Goal: Information Seeking & Learning: Find contact information

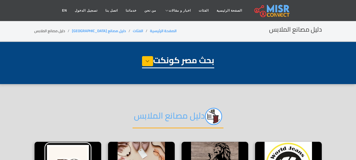
select select "**********"
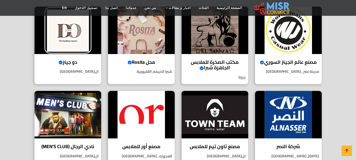
scroll to position [211, 0]
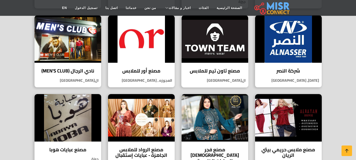
click at [218, 64] on div "مصنع تاون تيم للملابس تاون تيم هو أحد المصانع الرائدة في صناعة الملابس في مصر و…" at bounding box center [214, 51] width 67 height 72
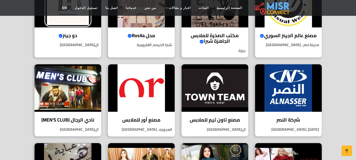
scroll to position [105, 0]
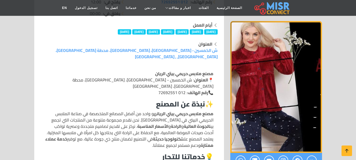
scroll to position [105, 0]
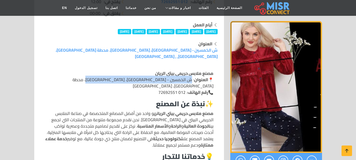
drag, startPoint x: 193, startPoint y: 73, endPoint x: 96, endPoint y: 71, distance: 97.2
click at [96, 71] on p "مصنع ملابس حريمي بيتي الريان 📍 العنوان : ش الخمسين - جسر السويس، القاهرة، محطة …" at bounding box center [129, 82] width 168 height 25
copy p "ش الخمسين - جسر السويس، القاهرة، محطة بيرتي، مصر"
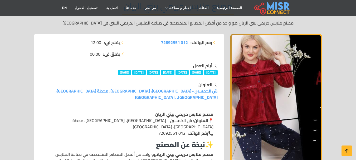
scroll to position [53, 0]
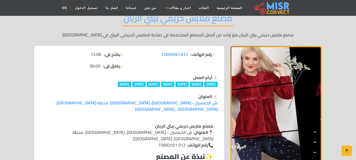
drag, startPoint x: 190, startPoint y: 52, endPoint x: 156, endPoint y: 57, distance: 34.5
click at [156, 57] on li "رقم الهاتف: 012 72692551" at bounding box center [174, 54] width 85 height 6
copy li "رقم الهاتف: 012 72692551"
click at [153, 67] on div "رقم الهاتف: 012 72692551" at bounding box center [175, 62] width 92 height 23
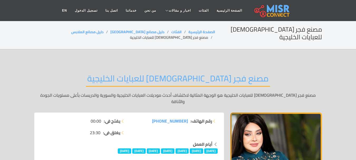
click at [263, 67] on div "مصنع فجر الإسلام للعبايات الخليجية مصنع فجر الإسلام للعبايات الخليجية هو الوجهة…" at bounding box center [177, 88] width 287 height 47
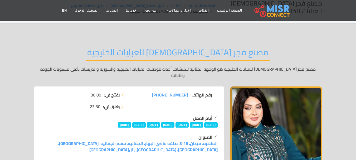
scroll to position [26, 0]
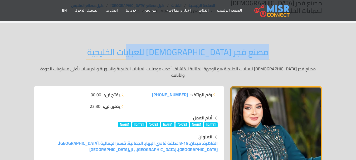
drag, startPoint x: 239, startPoint y: 44, endPoint x: 119, endPoint y: 44, distance: 120.3
click at [119, 47] on h2 "مصنع فجر الإسلام للعبايات الخليجية" at bounding box center [178, 53] width 184 height 13
copy h2 "مصنع فجر الإسلام للعبايات الخليجية"
drag, startPoint x: 189, startPoint y: 80, endPoint x: 153, endPoint y: 80, distance: 36.3
click at [153, 91] on li "رقم الهاتف: +201112227004" at bounding box center [174, 94] width 85 height 6
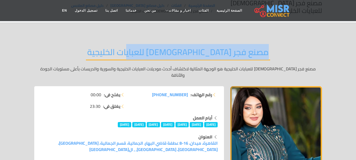
copy li "رقم الهاتف: +201112227004"
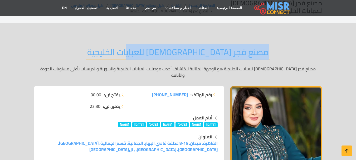
scroll to position [53, 0]
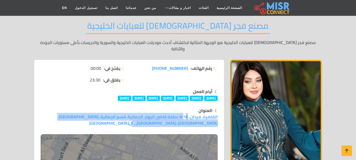
drag, startPoint x: 220, startPoint y: 101, endPoint x: 186, endPoint y: 112, distance: 35.6
copy link "القاهرة، ميدان، 16-8 عطفة قاضي البهار، الجمالية، قسم الجمالية، باب الشعرية، محا…"
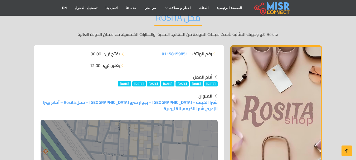
scroll to position [53, 0]
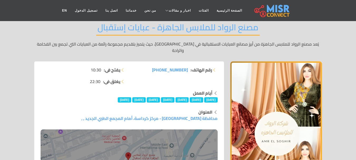
scroll to position [53, 0]
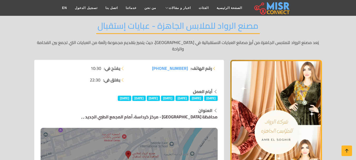
drag, startPoint x: 220, startPoint y: 111, endPoint x: 113, endPoint y: 112, distance: 106.9
click at [113, 112] on div "العنوان محافظة الجيزة - مركز كرداسة، أمام المجمع الطبي الجديد , ," at bounding box center [128, 163] width 183 height 113
copy link "محافظة الجيزة - مركز كرداسة، أمام المجمع الطبي الجديد"
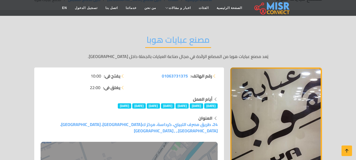
scroll to position [26, 0]
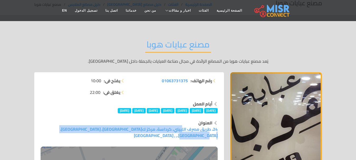
drag, startPoint x: 220, startPoint y: 127, endPoint x: 79, endPoint y: 131, distance: 140.4
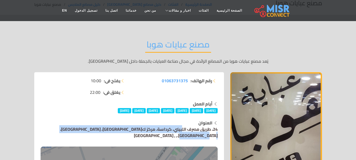
copy link "24، طريق مصرف اللبيني، كرداسة، مركز ك[GEOGRAPHIC_DATA]، [GEOGRAPHIC_DATA]، [GEO…"
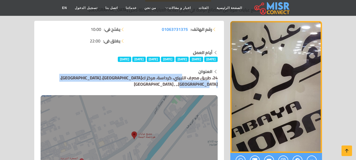
scroll to position [79, 0]
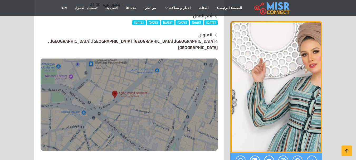
scroll to position [79, 0]
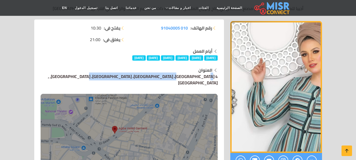
drag, startPoint x: 219, startPoint y: 76, endPoint x: 127, endPoint y: 78, distance: 91.6
click at [127, 78] on div "العنوان [STREET_ADDRESS]، [GEOGRAPHIC_DATA]، [GEOGRAPHIC_DATA]، [GEOGRAPHIC_DAT…" at bounding box center [128, 126] width 183 height 119
copy link "4 [GEOGRAPHIC_DATA]، [GEOGRAPHIC_DATA]، [GEOGRAPHIC_DATA]، [GEOGRAPHIC_DATA]"
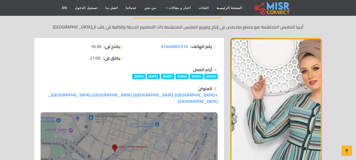
scroll to position [53, 0]
